Goal: Information Seeking & Learning: Learn about a topic

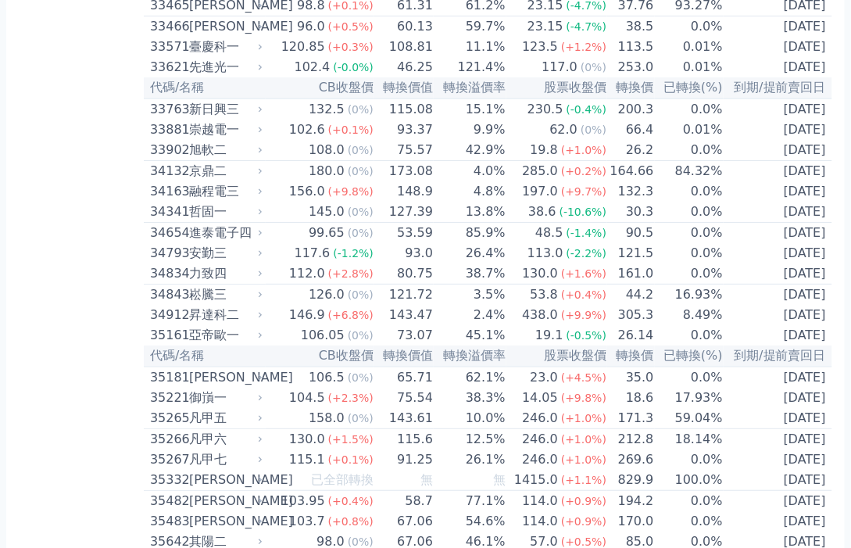
scroll to position [3041, 0]
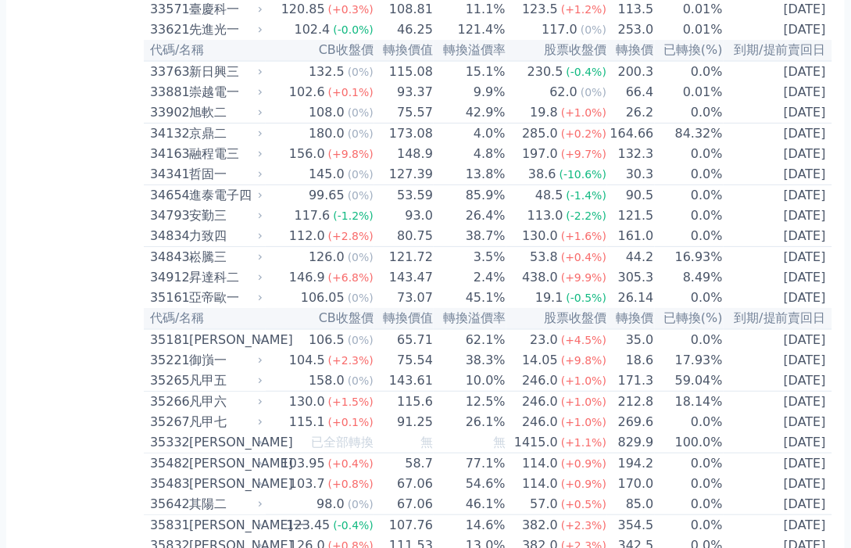
click at [258, 351] on div "御嵿一" at bounding box center [224, 360] width 70 height 19
click at [264, 356] on icon at bounding box center [260, 360] width 9 height 9
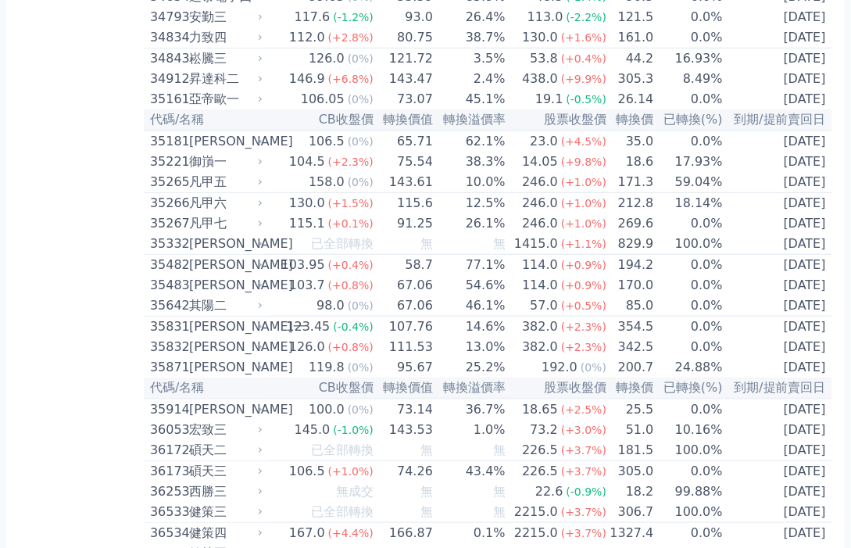
scroll to position [3276, 0]
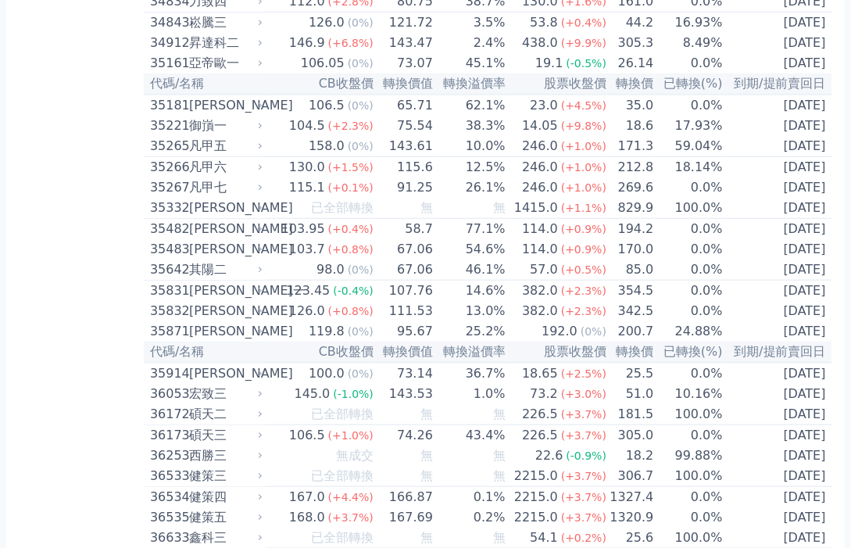
click at [204, 116] on div "御嵿一" at bounding box center [224, 125] width 70 height 19
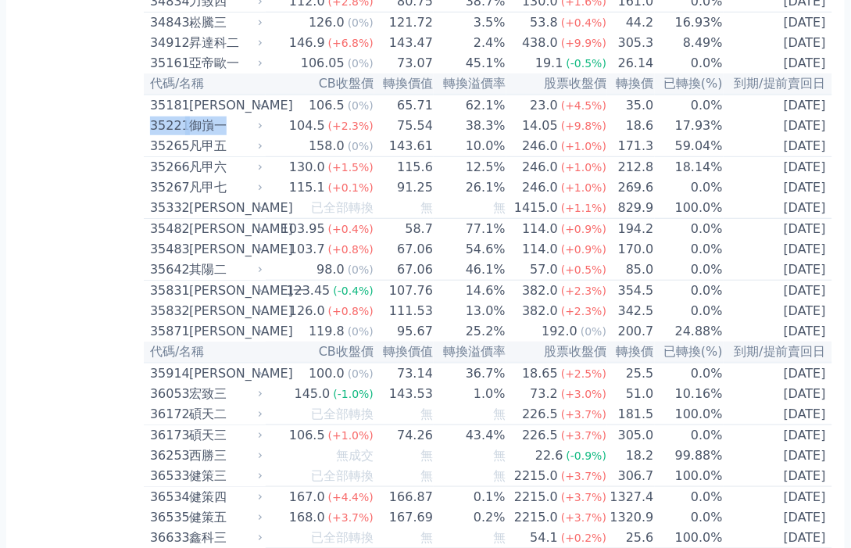
click at [265, 121] on icon at bounding box center [260, 125] width 9 height 9
click at [631, 95] on td "35.0" at bounding box center [630, 105] width 47 height 21
click at [643, 116] on td "18.6" at bounding box center [630, 126] width 47 height 20
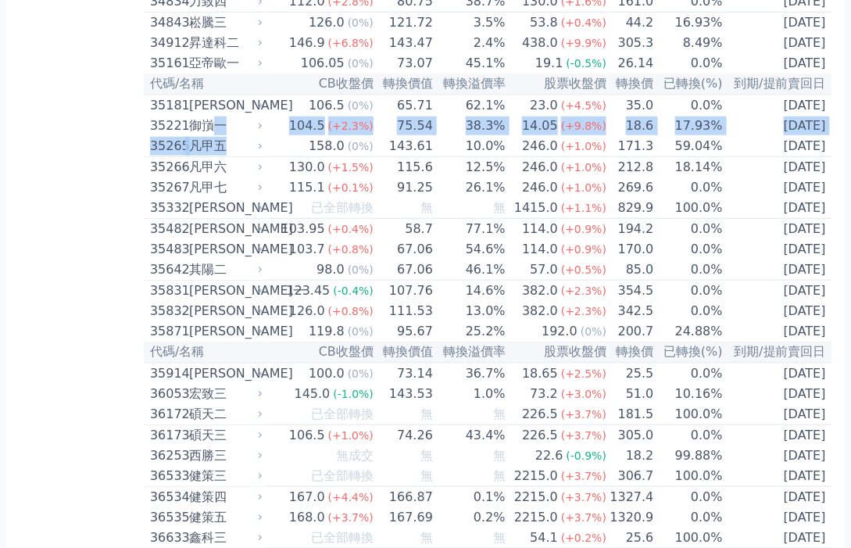
drag, startPoint x: 210, startPoint y: 113, endPoint x: 264, endPoint y: 129, distance: 56.4
click at [310, 137] on div "158.0" at bounding box center [327, 146] width 42 height 19
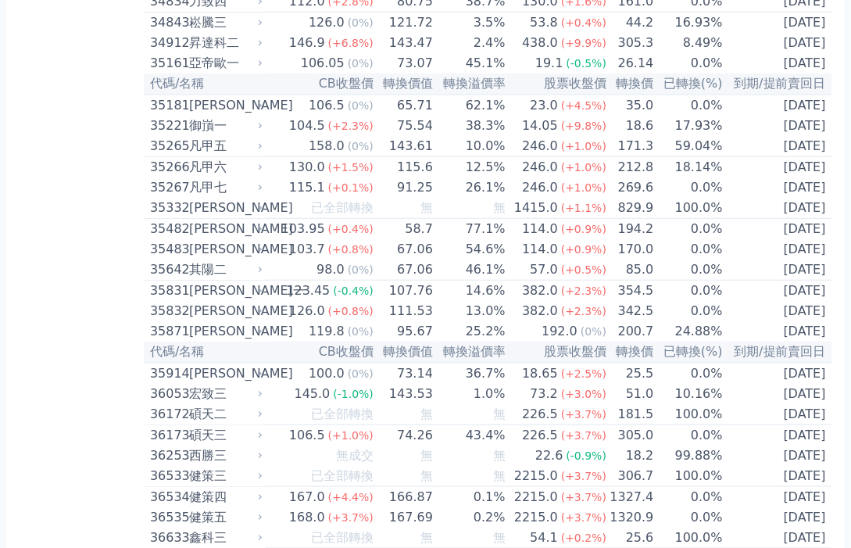
scroll to position [3276, 0]
click at [262, 121] on icon at bounding box center [260, 125] width 9 height 9
